Goal: Transaction & Acquisition: Book appointment/travel/reservation

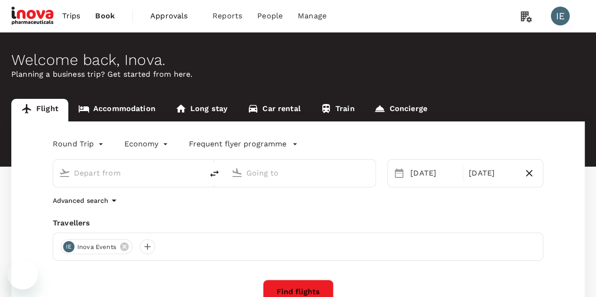
type input "Singapore Changi (SIN)"
type input "Suvarnabhumi Intl (BKK)"
type input "Singapore Changi (SIN)"
type input "Suvarnabhumi Intl (BKK)"
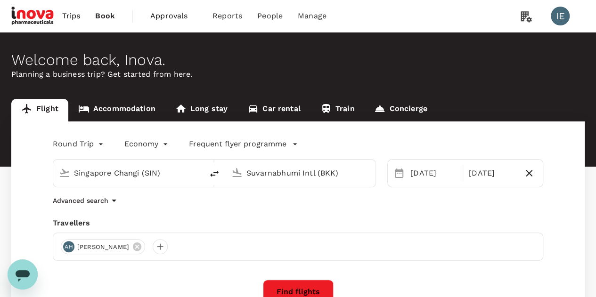
click at [281, 174] on input "Suvarnabhumi Intl (BKK)" at bounding box center [300, 173] width 109 height 15
click at [130, 173] on input "Singapore Changi (SIN)" at bounding box center [128, 173] width 109 height 15
click at [217, 173] on icon "delete" at bounding box center [214, 174] width 8 height 7
type input "Suvarnabhumi Intl (BKK)"
type input "Singapore Changi (SIN)"
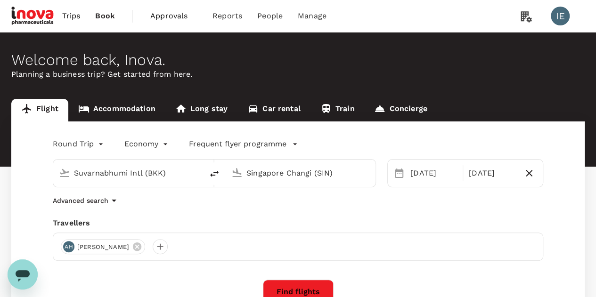
click at [153, 167] on input "Suvarnabhumi Intl (BKK)" at bounding box center [128, 173] width 109 height 15
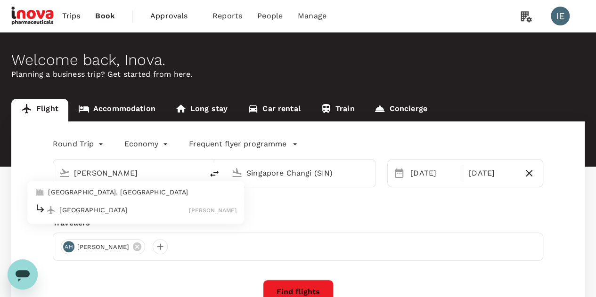
click at [134, 212] on p "[GEOGRAPHIC_DATA]" at bounding box center [124, 209] width 130 height 9
type input "[GEOGRAPHIC_DATA] ([PERSON_NAME])"
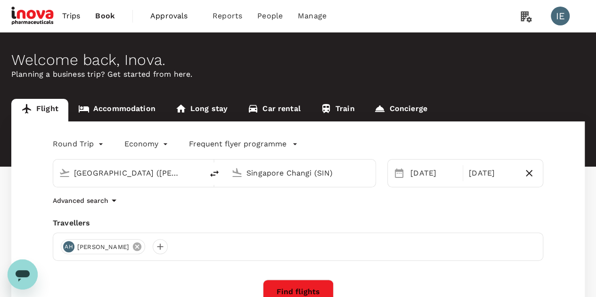
click at [132, 242] on icon at bounding box center [137, 247] width 10 height 10
click at [71, 244] on div at bounding box center [68, 246] width 15 height 15
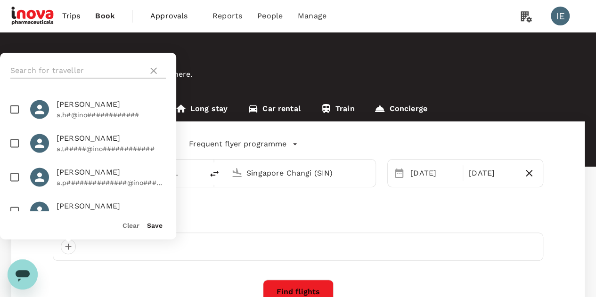
click at [99, 74] on input "text" at bounding box center [77, 70] width 134 height 15
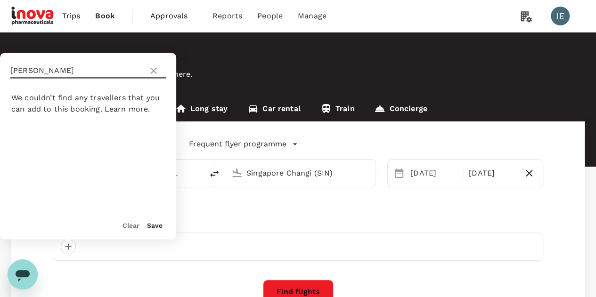
type input "[PERSON_NAME]"
click at [153, 67] on icon at bounding box center [153, 70] width 11 height 11
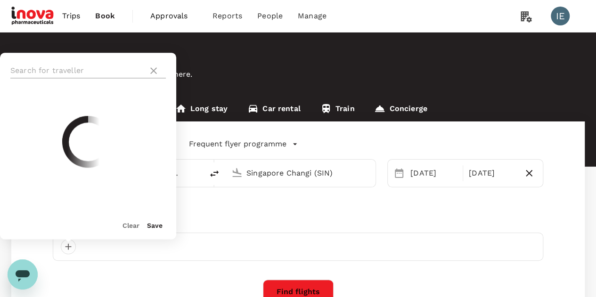
click at [94, 69] on input "text" at bounding box center [77, 70] width 134 height 15
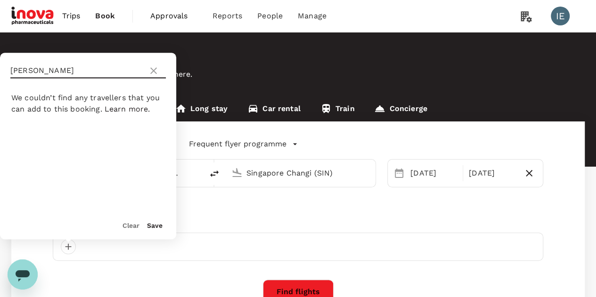
type input "[PERSON_NAME]"
click at [155, 73] on icon at bounding box center [153, 70] width 7 height 7
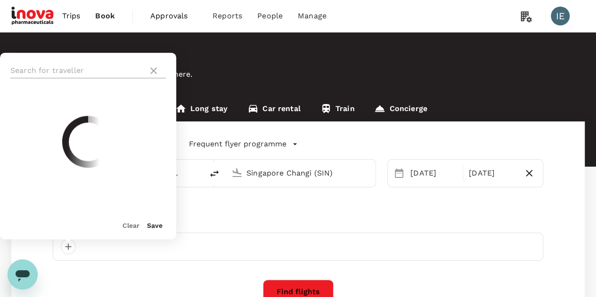
click at [85, 70] on input "text" at bounding box center [77, 70] width 134 height 15
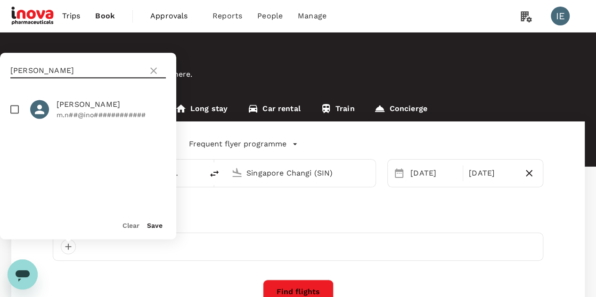
type input "[PERSON_NAME]"
click at [104, 118] on p "m.n##@ino############" at bounding box center [111, 114] width 109 height 9
checkbox input "true"
click at [153, 227] on button "Save" at bounding box center [155, 226] width 16 height 8
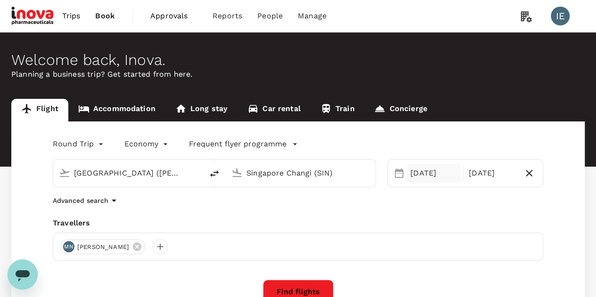
click at [421, 176] on div "[DATE]" at bounding box center [434, 173] width 54 height 19
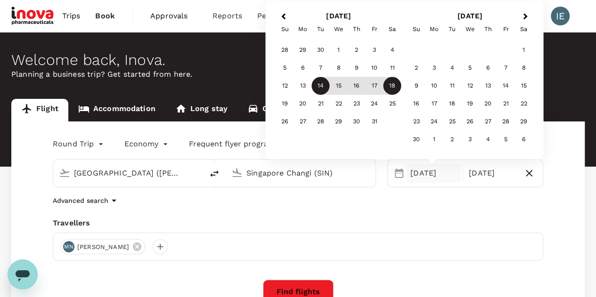
click at [283, 15] on span "Previous Month" at bounding box center [283, 16] width 0 height 11
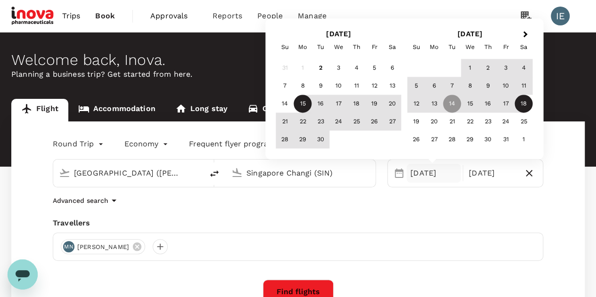
click at [301, 100] on div "15" at bounding box center [303, 104] width 18 height 18
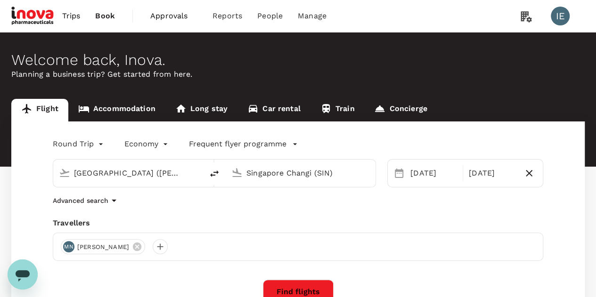
click at [297, 203] on div "Advanced search" at bounding box center [298, 200] width 490 height 11
click at [308, 176] on input "Singapore Changi (SIN)" at bounding box center [300, 173] width 109 height 15
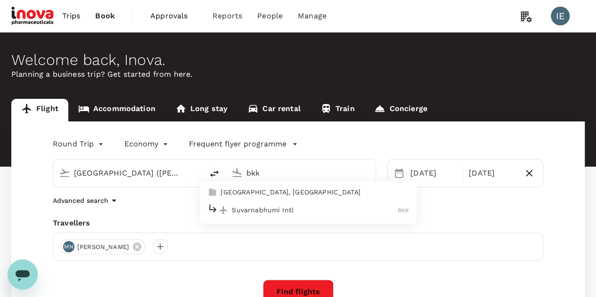
click at [289, 210] on p "Suvarnabhumi Intl" at bounding box center [315, 209] width 166 height 9
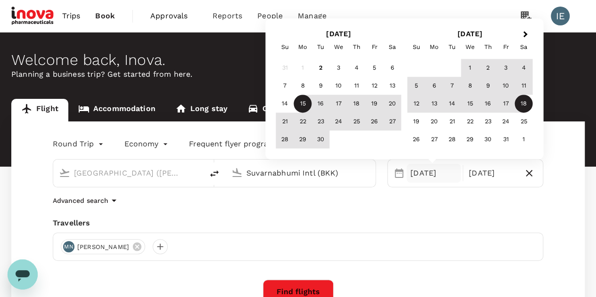
type input "Suvarnabhumi Intl (BKK)"
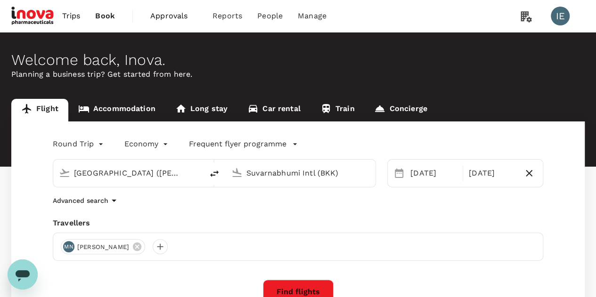
click at [427, 203] on div "Advanced search" at bounding box center [298, 200] width 490 height 11
click at [427, 166] on div "[DATE]" at bounding box center [434, 173] width 54 height 19
click at [191, 215] on div "Round Trip roundtrip Economy economy Frequent flyer programme [GEOGRAPHIC_DATA]…" at bounding box center [297, 255] width 573 height 267
click at [148, 143] on body "Trips Book Approvals 0 Reports People Manage IE Welcome back , [GEOGRAPHIC_DATA…" at bounding box center [298, 224] width 596 height 448
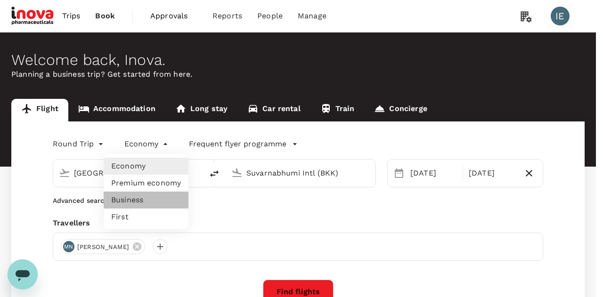
click at [139, 199] on li "Business" at bounding box center [146, 200] width 85 height 17
type input "business"
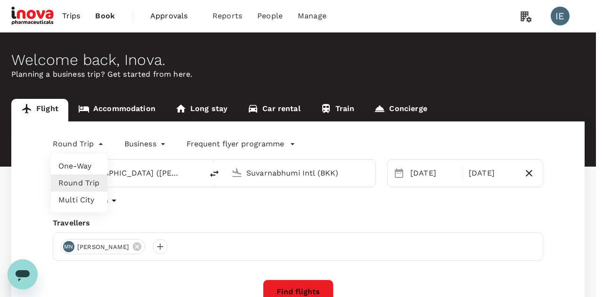
click at [77, 145] on body "Trips Book Approvals 0 Reports People Manage IE Welcome back , [GEOGRAPHIC_DATA…" at bounding box center [301, 224] width 603 height 448
click at [93, 163] on li "One-Way" at bounding box center [79, 166] width 57 height 17
type input "oneway"
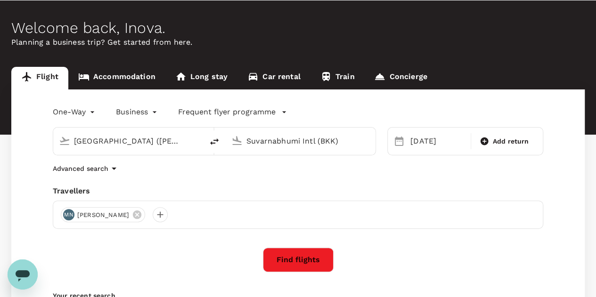
scroll to position [47, 0]
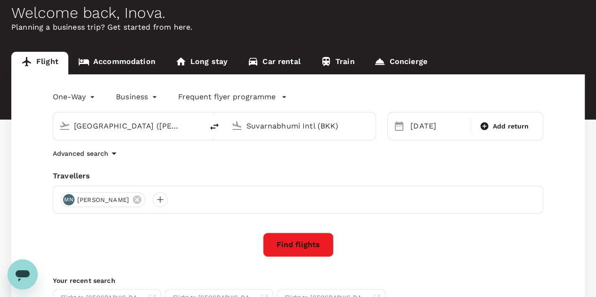
click at [287, 237] on button "Find flights" at bounding box center [298, 245] width 71 height 24
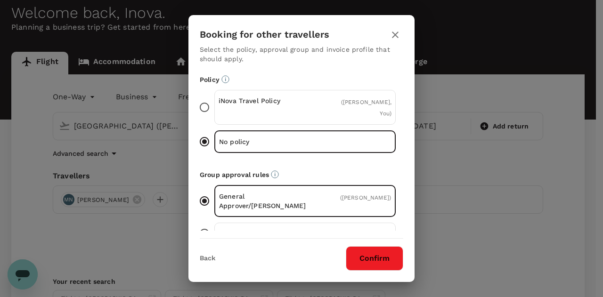
click at [392, 247] on button "Confirm" at bounding box center [374, 258] width 57 height 24
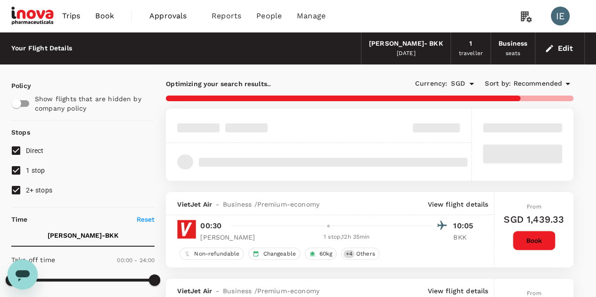
click at [29, 167] on span "1 stop" at bounding box center [35, 171] width 19 height 8
click at [26, 167] on input "1 stop" at bounding box center [16, 171] width 20 height 20
checkbox input "false"
click at [22, 182] on input "2+ stops" at bounding box center [16, 190] width 20 height 20
checkbox input "false"
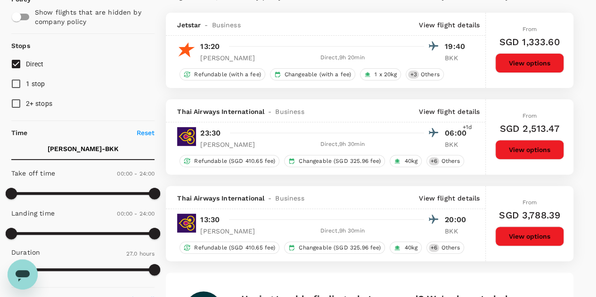
scroll to position [94, 0]
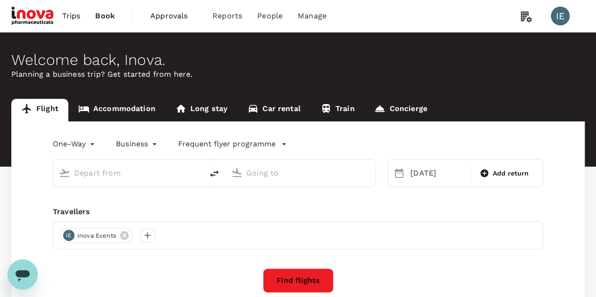
type input "[GEOGRAPHIC_DATA] ([PERSON_NAME])"
type input "Suvarnabhumi Intl (BKK)"
type input "[GEOGRAPHIC_DATA] ([PERSON_NAME])"
type input "Suvarnabhumi Intl (BKK)"
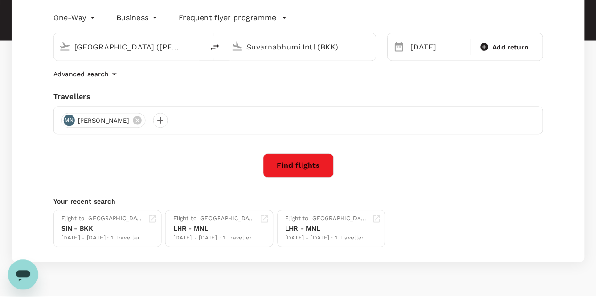
scroll to position [141, 0]
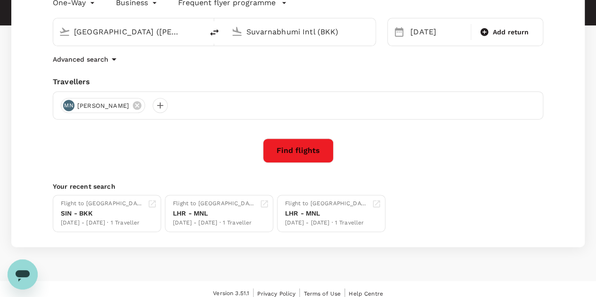
click at [216, 29] on icon "delete" at bounding box center [214, 32] width 11 height 11
type input "Suvarnabhumi Intl (BKK)"
click at [277, 30] on input "[GEOGRAPHIC_DATA] ([PERSON_NAME])" at bounding box center [300, 31] width 109 height 15
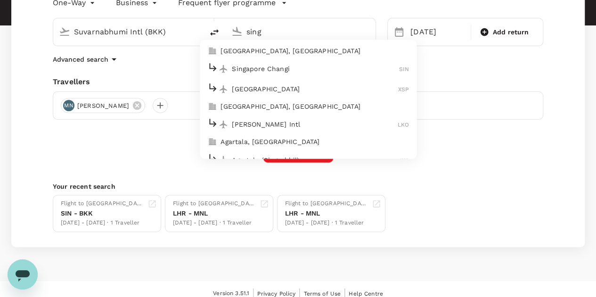
click at [314, 73] on p "Singapore Changi" at bounding box center [315, 68] width 167 height 9
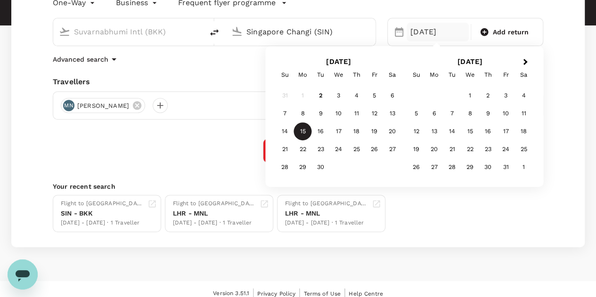
type input "Singapore Changi (SIN)"
